Goal: Task Accomplishment & Management: Complete application form

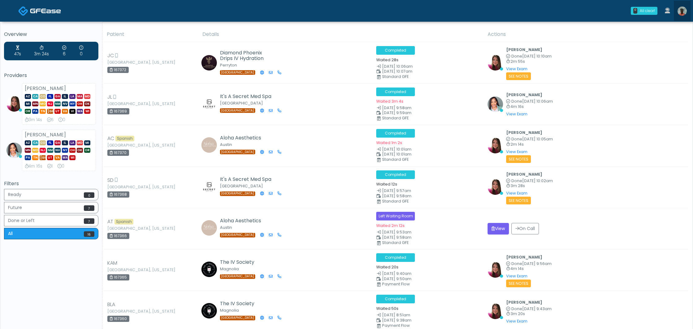
click at [682, 14] on img at bounding box center [681, 10] width 9 height 9
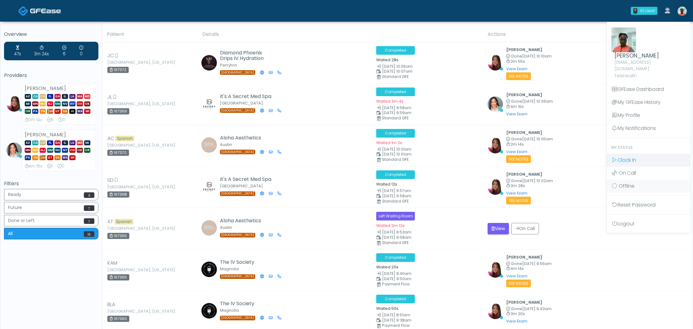
click at [627, 156] on span "Clock In" at bounding box center [626, 159] width 19 height 7
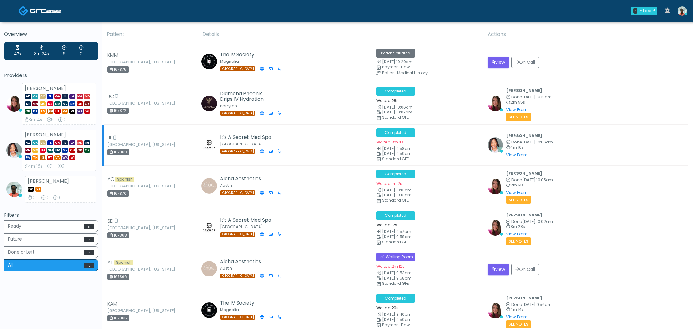
scroll to position [2, 0]
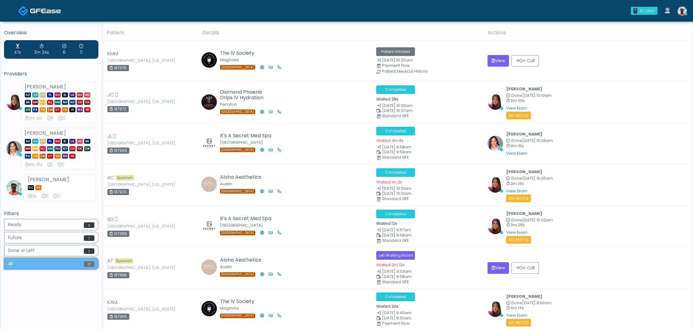
click at [47, 263] on button "All 17" at bounding box center [51, 263] width 94 height 11
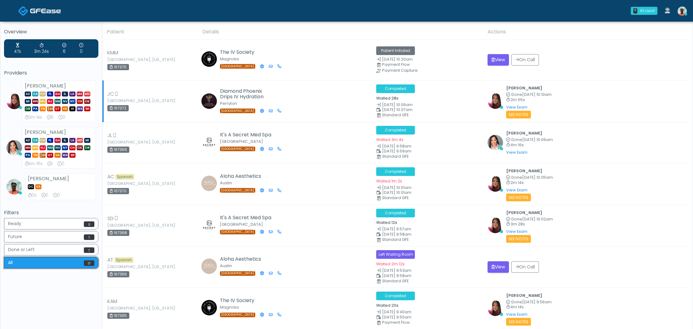
scroll to position [0, 0]
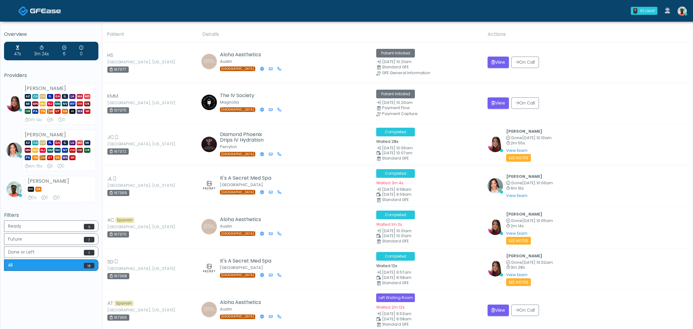
click at [682, 13] on img at bounding box center [681, 10] width 9 height 9
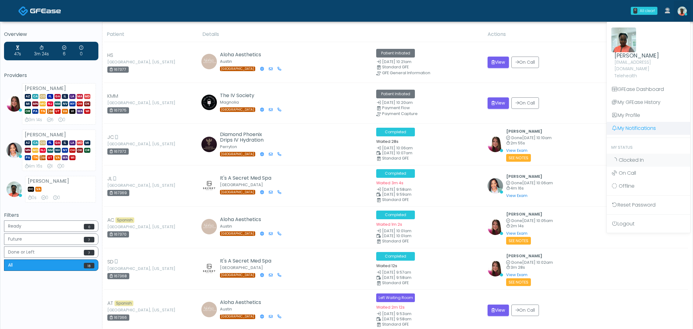
click at [623, 125] on link "My Notifications" at bounding box center [647, 128] width 83 height 13
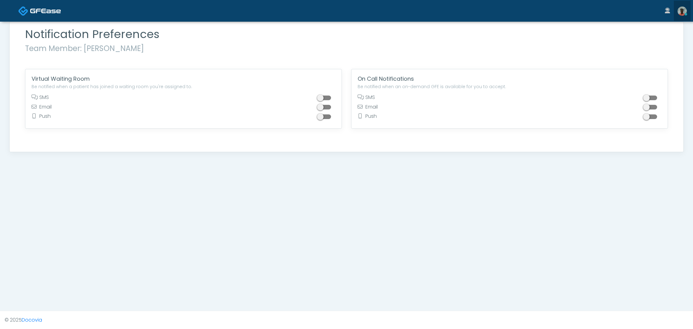
click at [682, 14] on img at bounding box center [681, 10] width 9 height 9
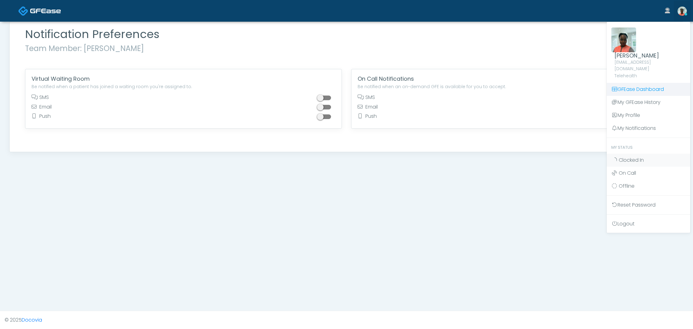
click at [637, 83] on link "GFEase Dashboard" at bounding box center [647, 89] width 83 height 13
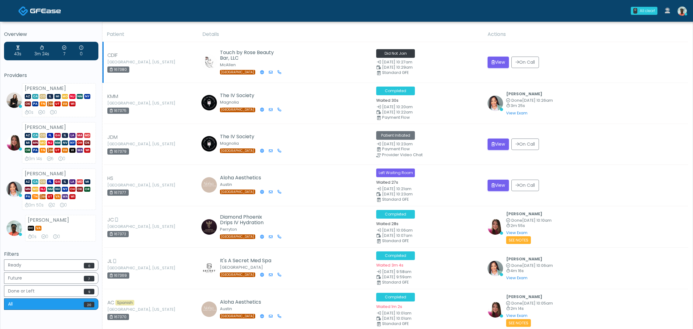
click at [209, 61] on img at bounding box center [208, 61] width 15 height 15
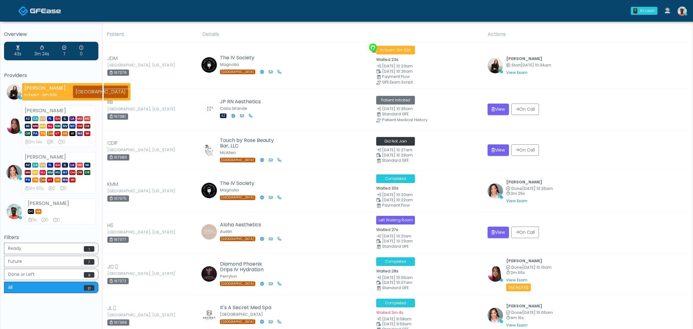
click at [685, 14] on icon at bounding box center [685, 14] width 2 height 2
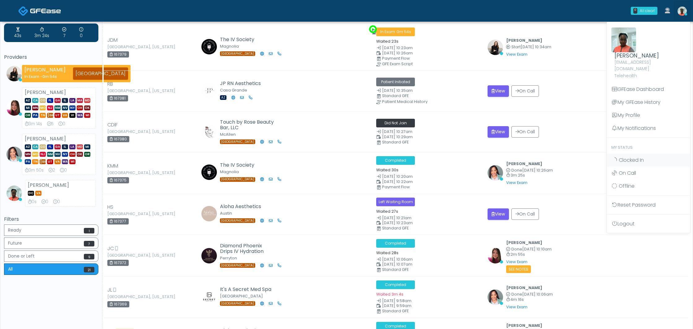
scroll to position [21, 0]
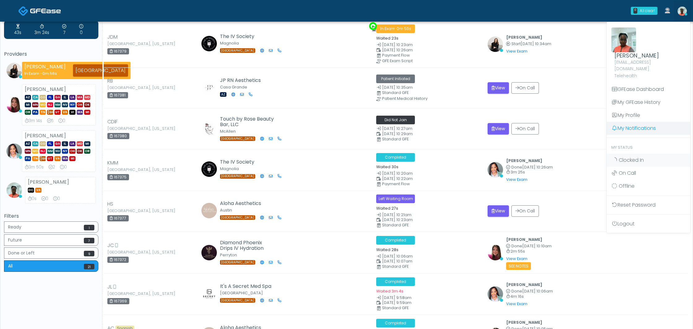
click at [641, 122] on link "My Notifications" at bounding box center [647, 128] width 83 height 13
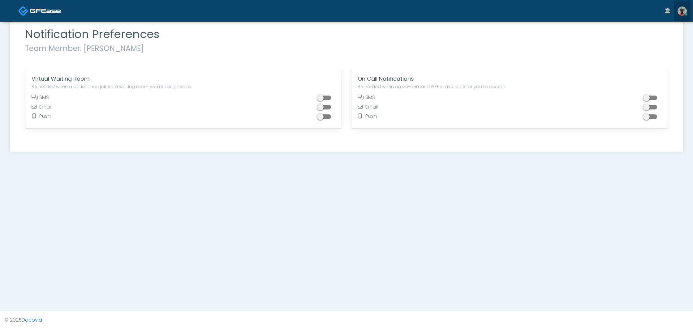
click at [682, 10] on img at bounding box center [681, 10] width 9 height 9
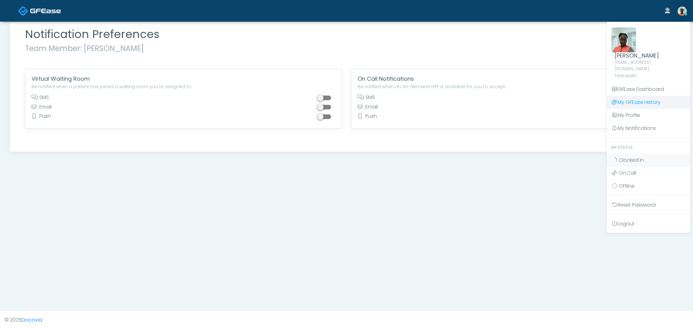
click at [655, 96] on link "My GFEase History" at bounding box center [647, 102] width 83 height 13
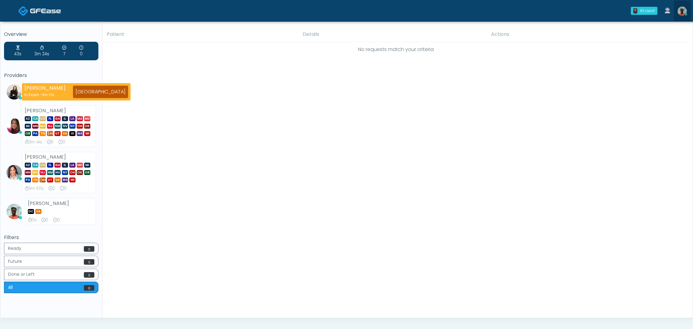
click at [683, 8] on img at bounding box center [681, 10] width 9 height 9
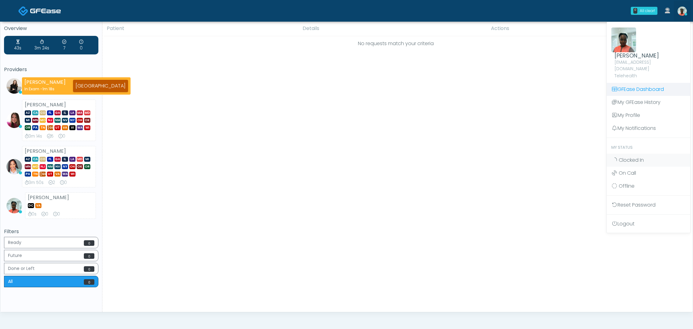
click at [652, 83] on link "GFEase Dashboard" at bounding box center [647, 89] width 83 height 13
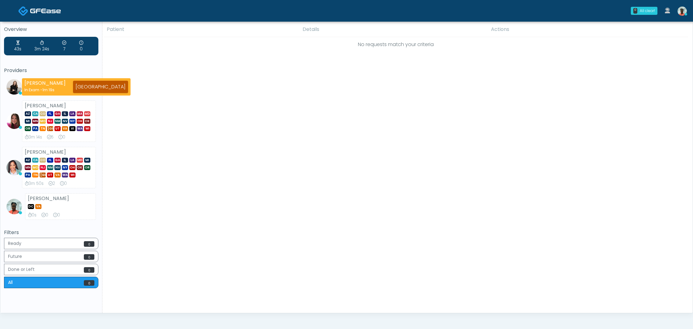
scroll to position [4, 0]
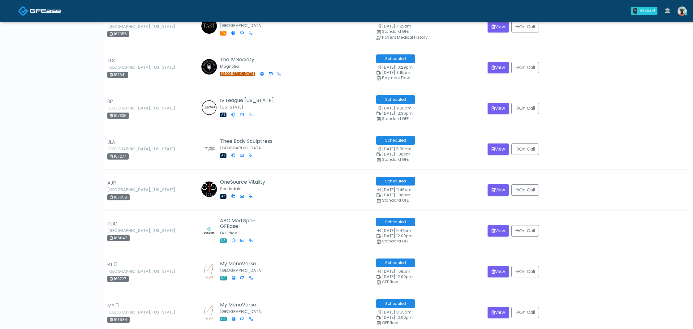
scroll to position [1357, 0]
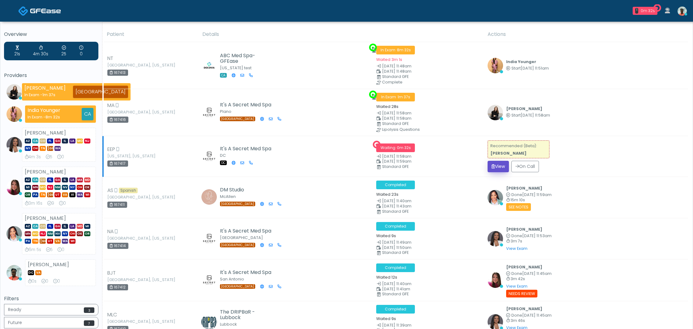
click at [503, 166] on button "View" at bounding box center [497, 166] width 21 height 11
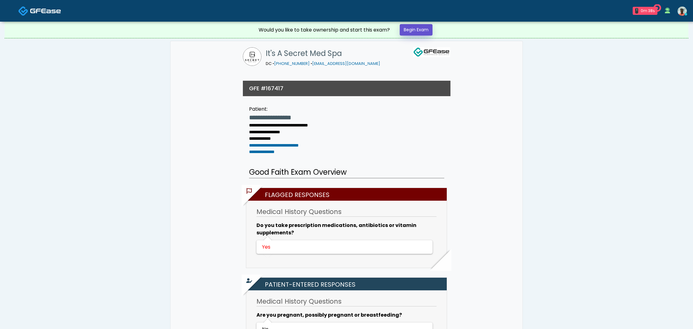
click at [415, 33] on link "Begin Exam" at bounding box center [416, 29] width 33 height 11
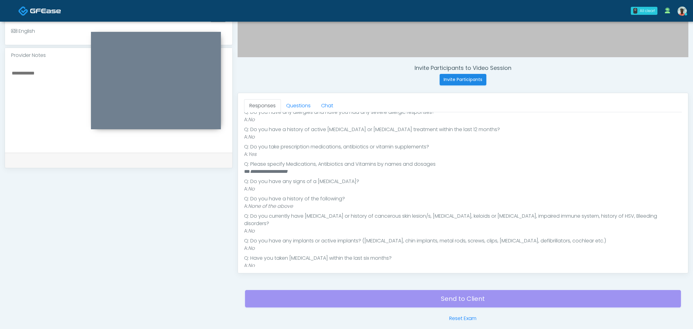
scroll to position [226, 0]
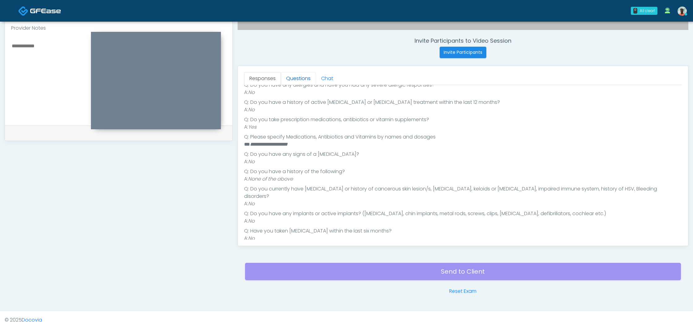
click at [296, 79] on link "Questions" at bounding box center [298, 78] width 35 height 13
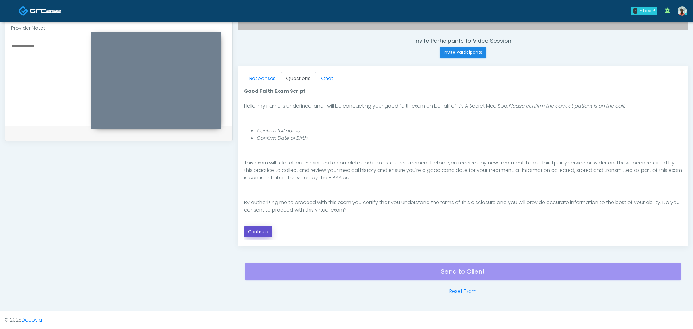
drag, startPoint x: 263, startPoint y: 233, endPoint x: 292, endPoint y: 229, distance: 29.3
click at [263, 233] on button "Continue" at bounding box center [258, 231] width 28 height 11
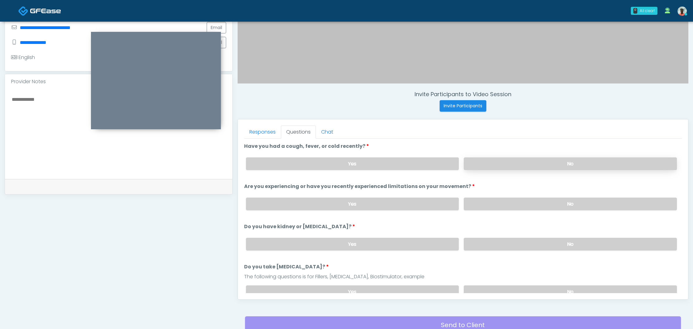
scroll to position [174, 0]
click at [544, 160] on label "No" at bounding box center [570, 162] width 213 height 13
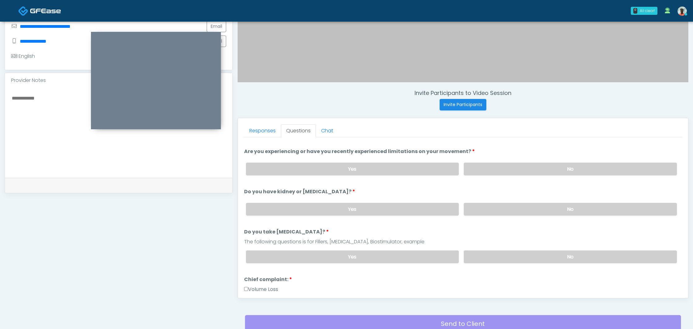
scroll to position [36, 0]
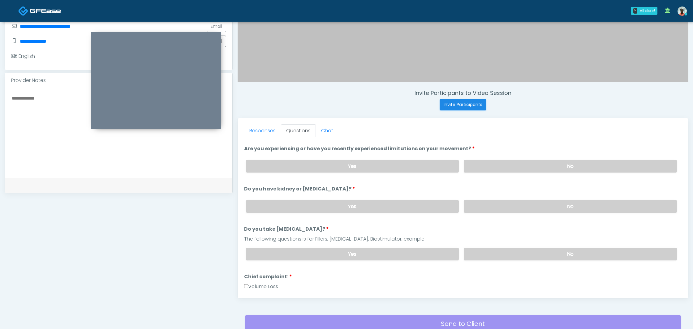
drag, startPoint x: 560, startPoint y: 168, endPoint x: 507, endPoint y: 179, distance: 53.8
click at [560, 168] on label "No" at bounding box center [570, 166] width 213 height 13
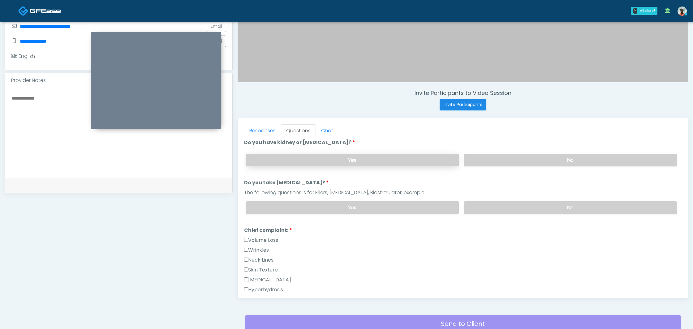
scroll to position [85, 0]
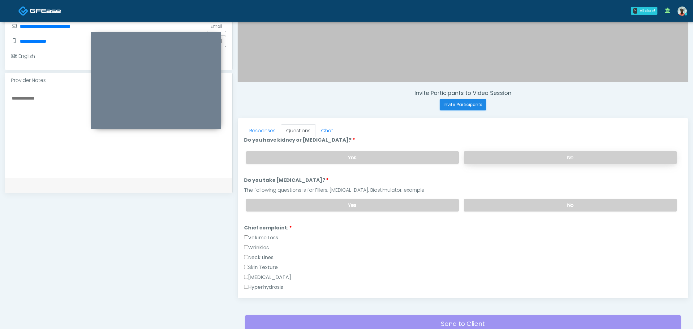
click at [552, 157] on label "No" at bounding box center [570, 157] width 213 height 13
click at [529, 207] on label "No" at bounding box center [570, 205] width 213 height 13
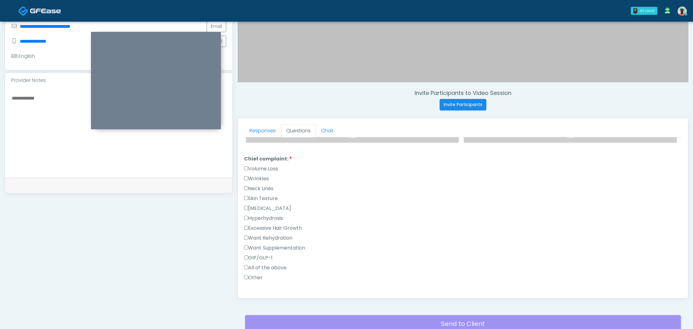
scroll to position [155, 0]
click at [251, 166] on label "Volume Loss" at bounding box center [261, 168] width 34 height 7
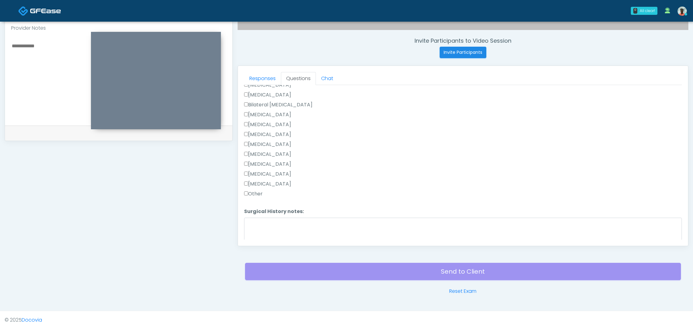
scroll to position [403, 0]
click at [260, 236] on button "Continue" at bounding box center [258, 235] width 28 height 11
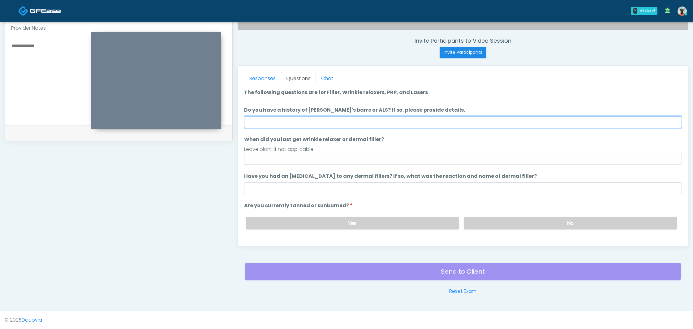
scroll to position [0, 0]
click at [301, 119] on input "Do you have a history of Guillain's barre or ALS? If so, please provide details." at bounding box center [463, 123] width 438 height 12
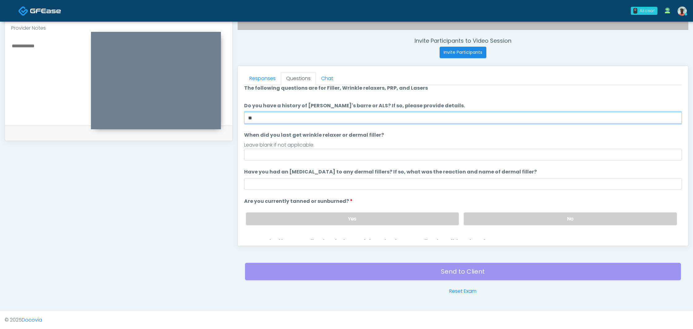
type input "**"
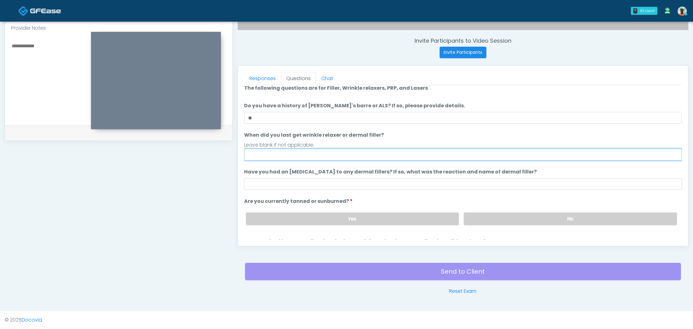
drag, startPoint x: 391, startPoint y: 155, endPoint x: 383, endPoint y: 153, distance: 8.9
click at [391, 155] on input "When did you last get wrinkle relaxer or dermal filler?" at bounding box center [463, 155] width 438 height 12
type input "**********"
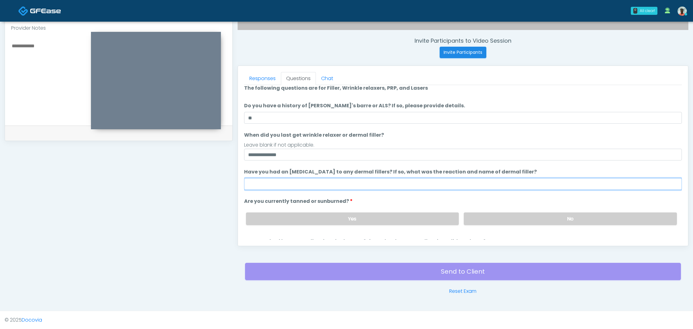
click at [336, 183] on input "Have you had an allergic response to any dermal fillers? If so, what was the re…" at bounding box center [463, 184] width 438 height 12
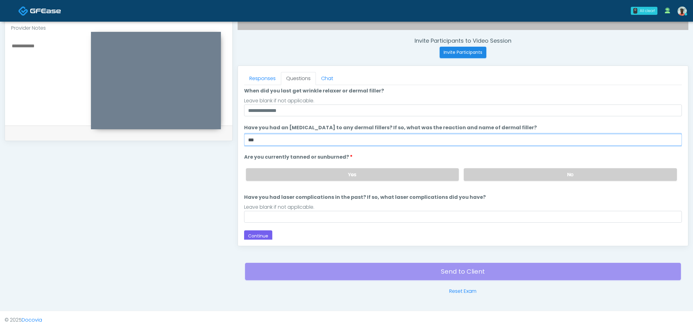
scroll to position [51, 0]
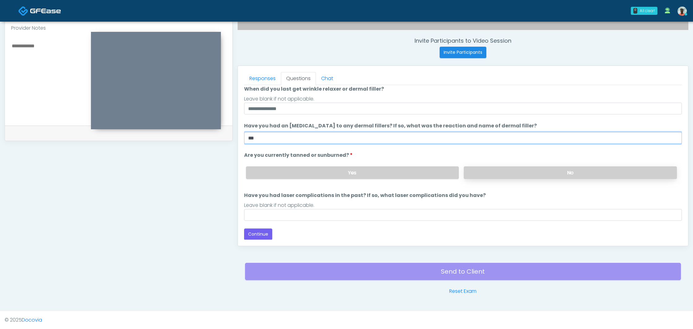
type input "***"
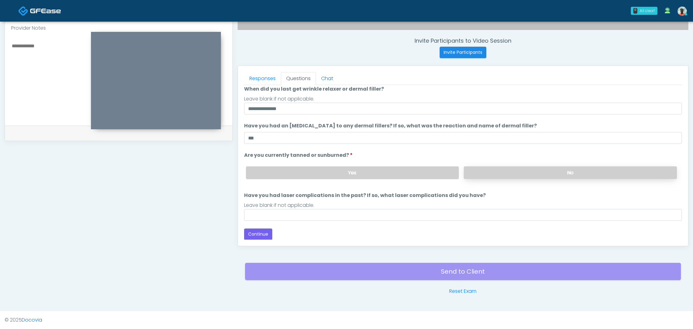
click at [581, 175] on label "No" at bounding box center [570, 172] width 213 height 13
click at [261, 234] on button "Continue" at bounding box center [258, 234] width 28 height 11
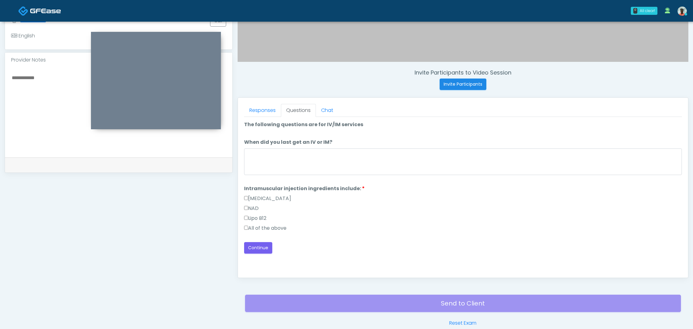
scroll to position [212, 0]
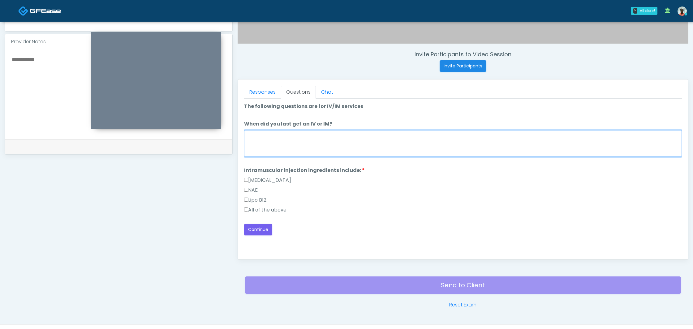
click at [340, 134] on textarea "When did you last get an IV or IM?" at bounding box center [463, 143] width 438 height 27
type textarea "***"
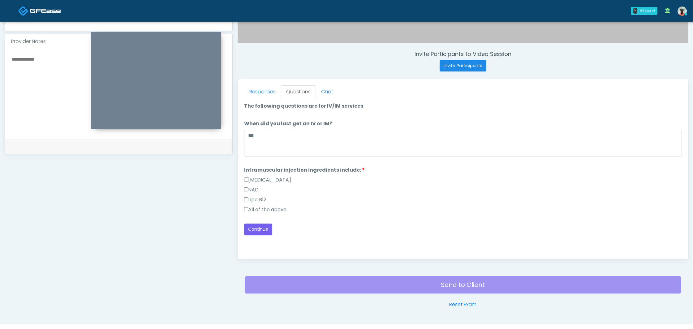
scroll to position [226, 0]
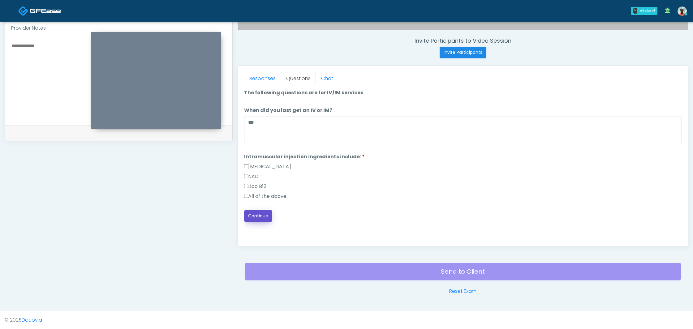
drag, startPoint x: 259, startPoint y: 218, endPoint x: 267, endPoint y: 215, distance: 8.6
click at [259, 218] on button "Continue" at bounding box center [258, 215] width 28 height 11
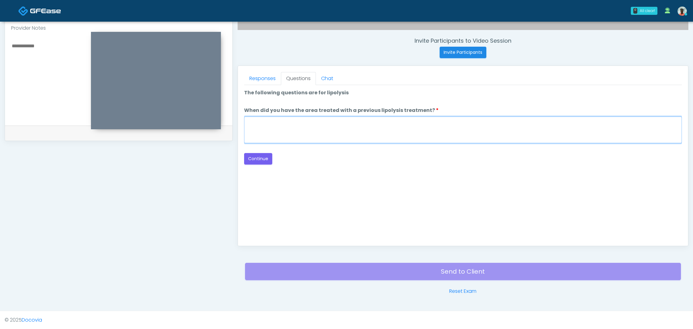
click at [307, 129] on textarea "When did you have the area treated with a previous lipolysis treatment?" at bounding box center [463, 130] width 438 height 27
type textarea "***"
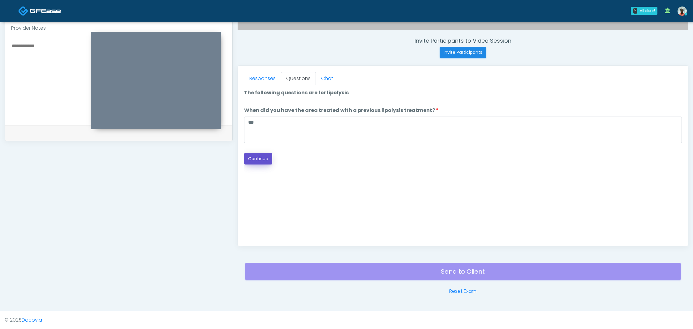
click at [250, 161] on button "Continue" at bounding box center [258, 158] width 28 height 11
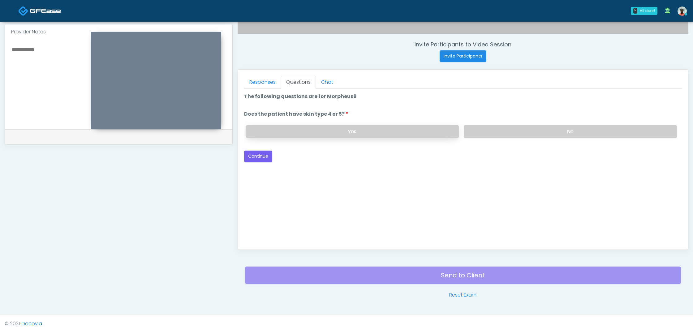
scroll to position [222, 0]
click at [584, 134] on label "No" at bounding box center [570, 132] width 213 height 13
click at [261, 158] on button "Continue" at bounding box center [258, 156] width 28 height 11
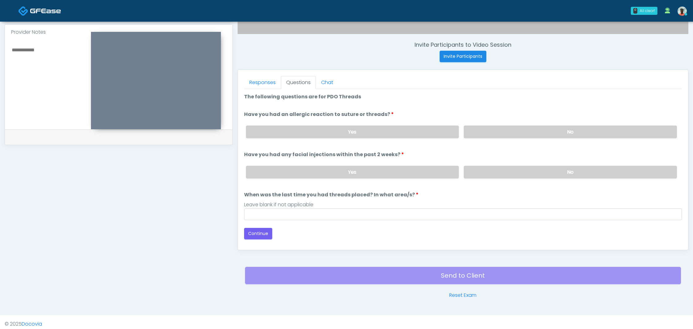
scroll to position [226, 0]
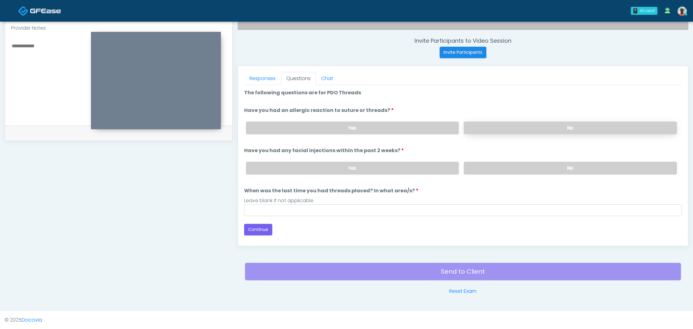
click at [562, 125] on label "No" at bounding box center [570, 128] width 213 height 13
click at [557, 167] on label "No" at bounding box center [570, 168] width 213 height 13
click at [289, 216] on div "Loading... Connecting to your agent... Please wait while we prepare your person…" at bounding box center [463, 162] width 438 height 146
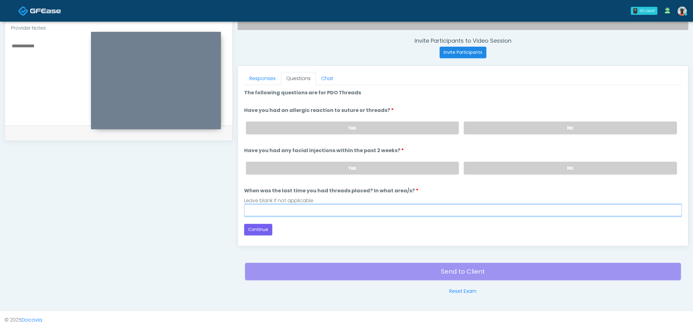
click at [289, 211] on input "When was the last time you had threads placed? In what area/s?" at bounding box center [463, 210] width 438 height 12
type input "****"
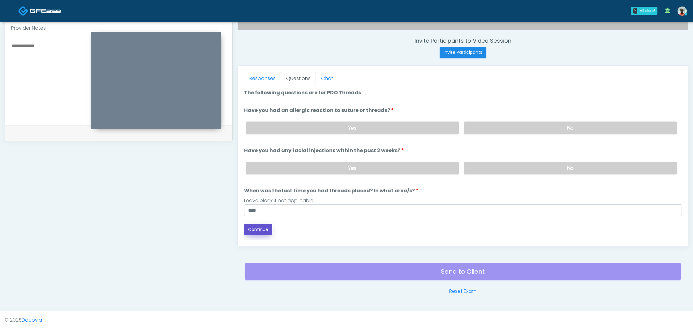
click at [254, 226] on button "Continue" at bounding box center [258, 229] width 28 height 11
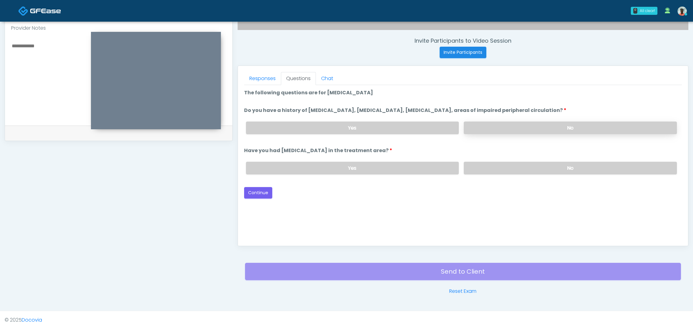
click at [556, 128] on label "No" at bounding box center [570, 128] width 213 height 13
click at [556, 168] on label "No" at bounding box center [570, 168] width 213 height 13
click at [263, 192] on button "Continue" at bounding box center [258, 192] width 28 height 11
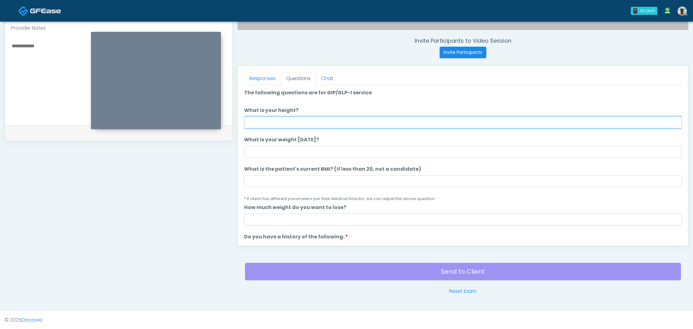
drag, startPoint x: 287, startPoint y: 120, endPoint x: 399, endPoint y: 117, distance: 112.3
click at [287, 120] on input "What is your height?" at bounding box center [463, 123] width 438 height 12
type input "***"
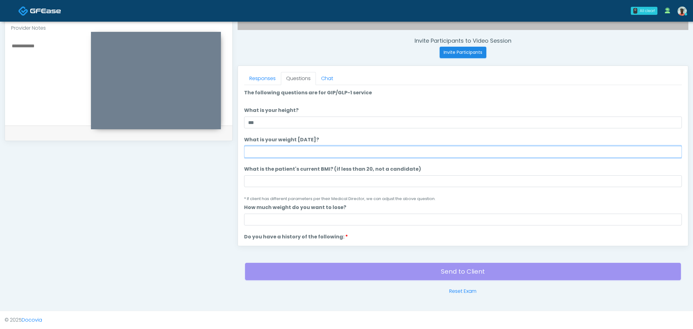
drag, startPoint x: 310, startPoint y: 152, endPoint x: 306, endPoint y: 148, distance: 6.1
click at [310, 152] on input "What is your weight today?" at bounding box center [463, 152] width 438 height 12
type input "***"
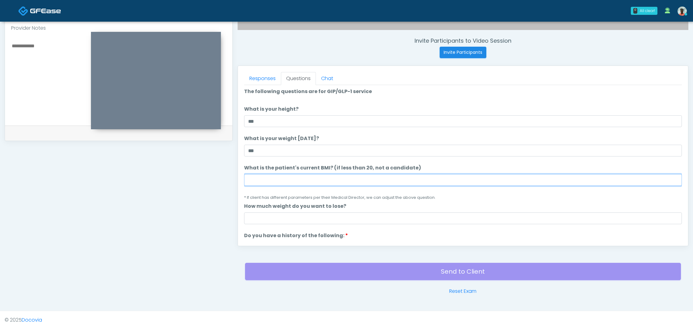
click at [297, 180] on input "What is the patient's current BMI? (if less than 20, not a candidate)" at bounding box center [463, 180] width 438 height 12
type input "****"
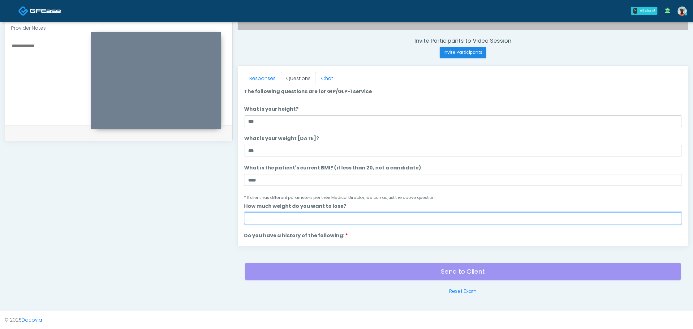
click at [278, 221] on input "How much weight do you want to lose?" at bounding box center [463, 218] width 438 height 12
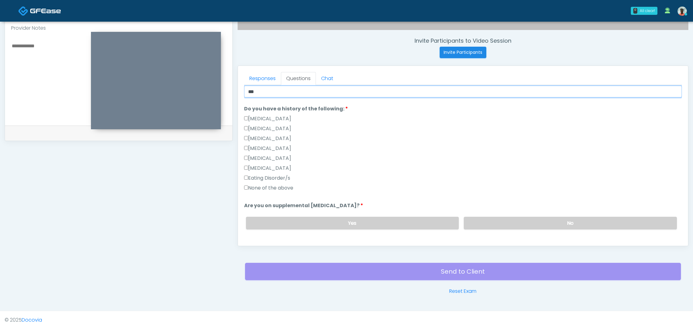
scroll to position [129, 0]
type input "***"
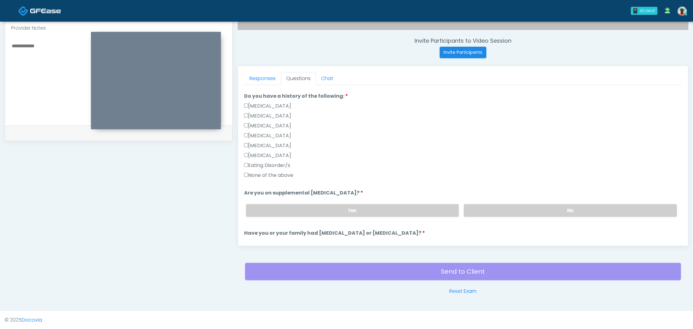
scroll to position [145, 0]
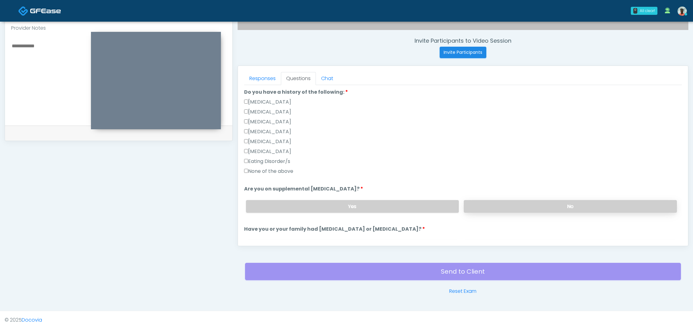
click at [573, 209] on label "No" at bounding box center [570, 206] width 213 height 13
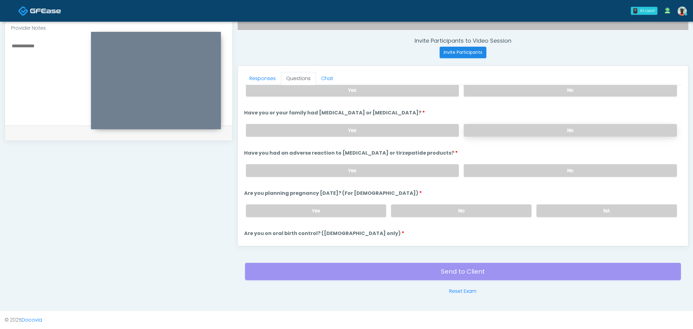
scroll to position [266, 0]
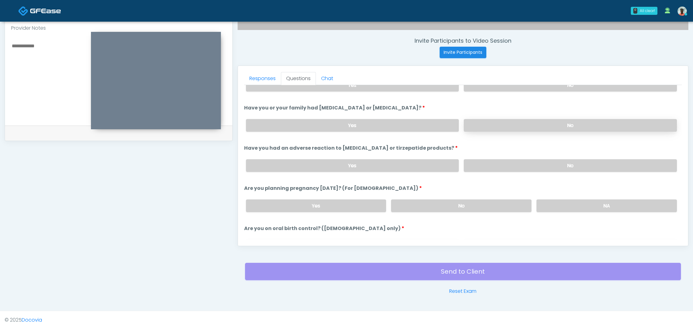
click at [576, 123] on label "No" at bounding box center [570, 125] width 213 height 13
click at [576, 167] on label "No" at bounding box center [570, 165] width 213 height 13
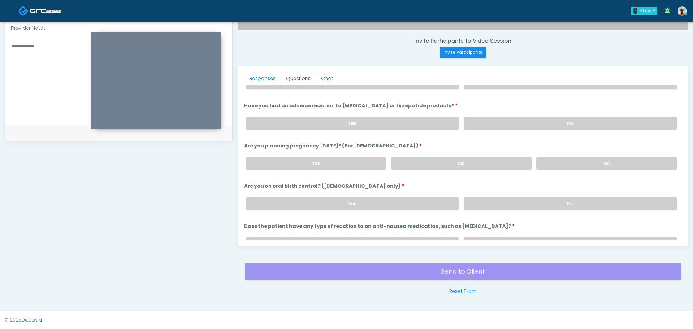
scroll to position [309, 0]
drag, startPoint x: 495, startPoint y: 161, endPoint x: 471, endPoint y: 173, distance: 26.6
click at [495, 161] on label "No" at bounding box center [461, 162] width 140 height 13
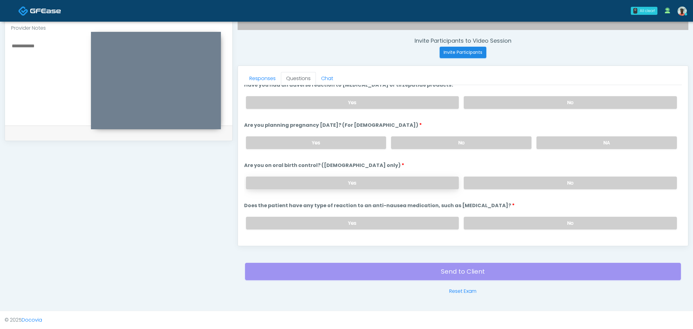
scroll to position [341, 0]
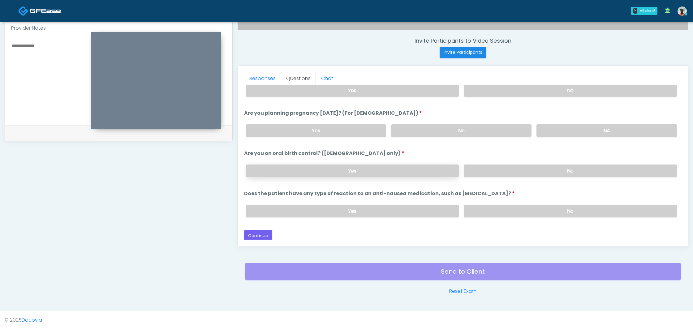
drag, startPoint x: 385, startPoint y: 173, endPoint x: 390, endPoint y: 174, distance: 5.0
click at [385, 173] on label "Yes" at bounding box center [352, 171] width 213 height 13
drag, startPoint x: 607, startPoint y: 210, endPoint x: 340, endPoint y: 243, distance: 269.5
click at [607, 211] on label "No" at bounding box center [570, 211] width 213 height 13
click at [263, 232] on button "Continue" at bounding box center [258, 235] width 28 height 11
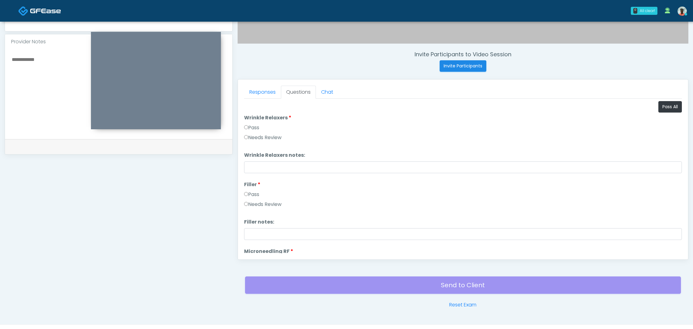
scroll to position [226, 0]
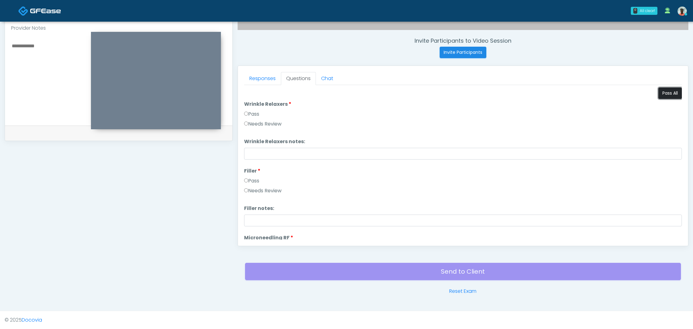
click at [673, 94] on button "Pass All" at bounding box center [670, 93] width 24 height 11
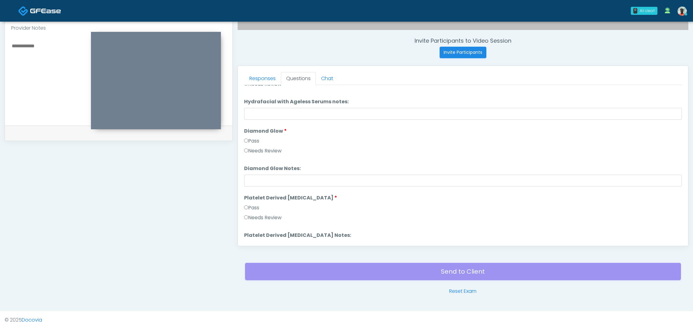
scroll to position [1141, 0]
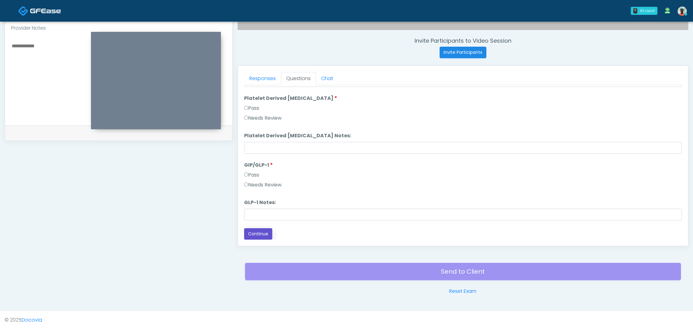
click at [264, 231] on button "Continue" at bounding box center [258, 233] width 28 height 11
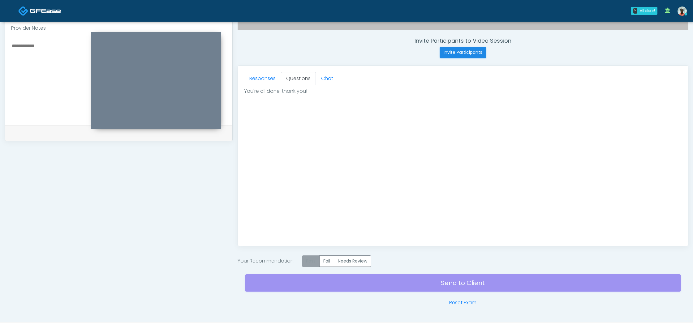
click at [313, 257] on label "Pass" at bounding box center [311, 260] width 18 height 11
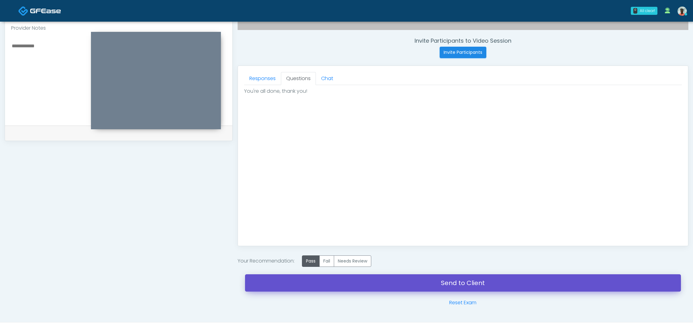
click at [472, 279] on link "Send to Client" at bounding box center [463, 282] width 436 height 17
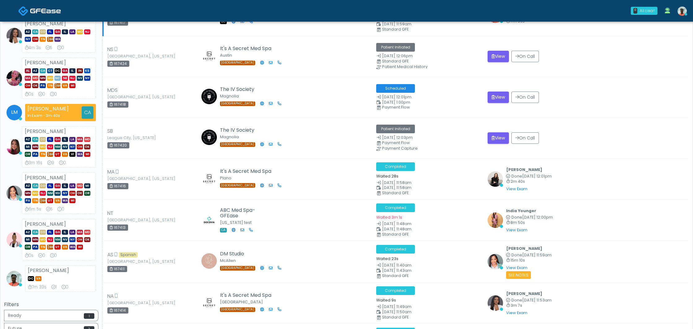
scroll to position [134, 0]
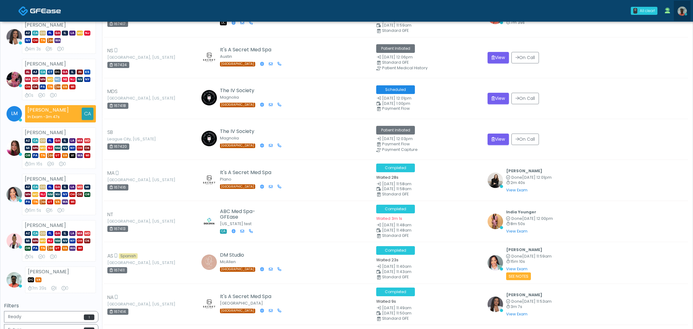
click at [684, 14] on img at bounding box center [681, 10] width 9 height 9
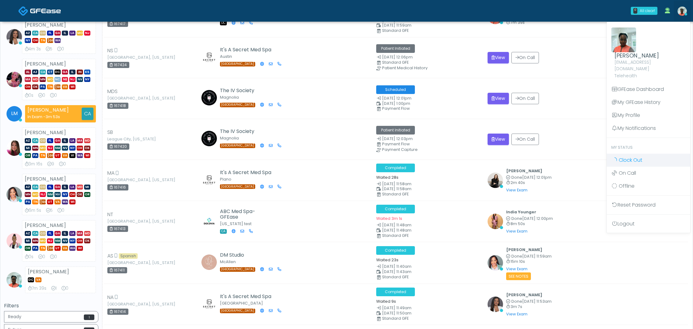
click at [634, 156] on span "Clock Out" at bounding box center [631, 159] width 24 height 7
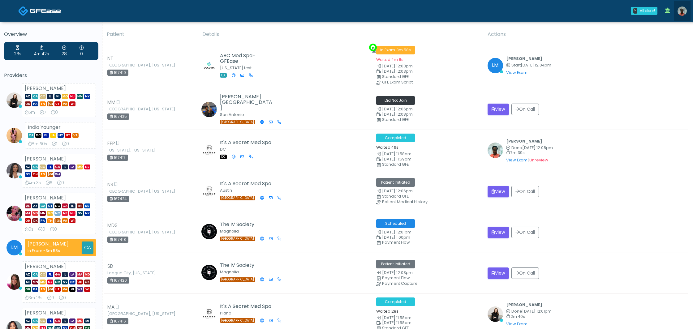
click at [681, 12] on img at bounding box center [681, 10] width 9 height 9
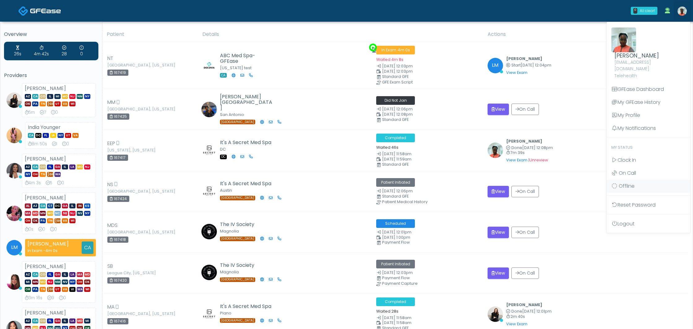
scroll to position [2, 0]
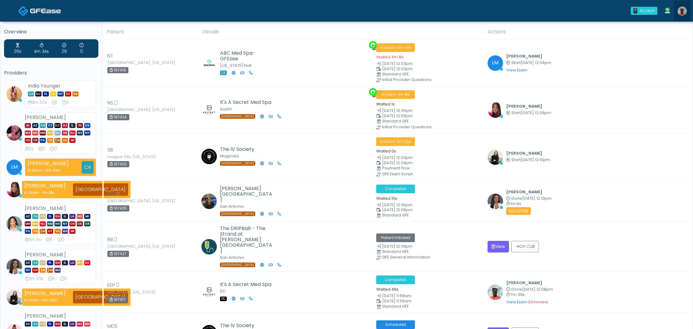
click at [682, 12] on img at bounding box center [681, 10] width 9 height 9
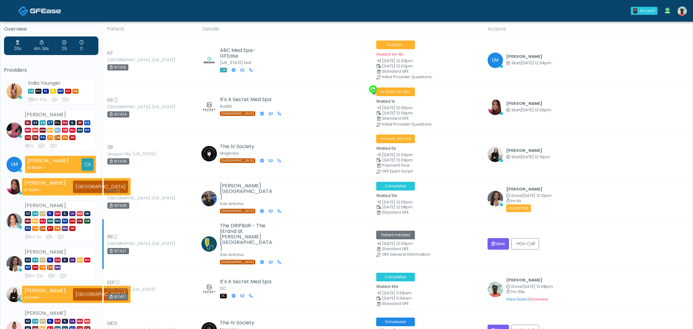
click at [630, 221] on td "View On Call" at bounding box center [586, 244] width 204 height 50
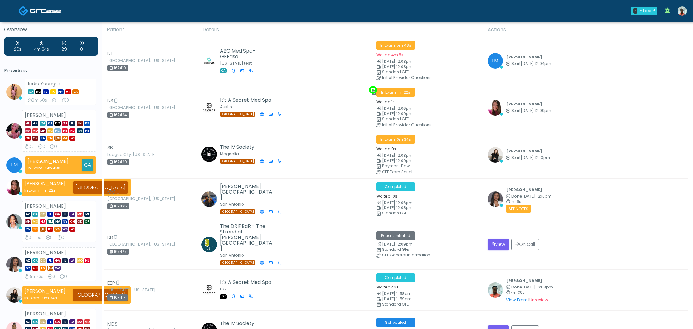
click at [683, 8] on img at bounding box center [681, 10] width 9 height 9
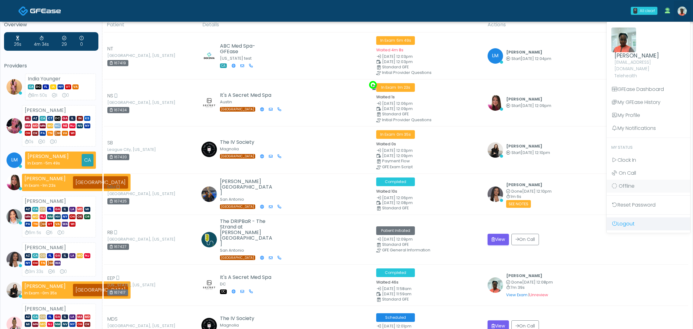
scroll to position [9, 0]
click at [631, 220] on link "Logout" at bounding box center [647, 223] width 83 height 13
